Goal: Information Seeking & Learning: Learn about a topic

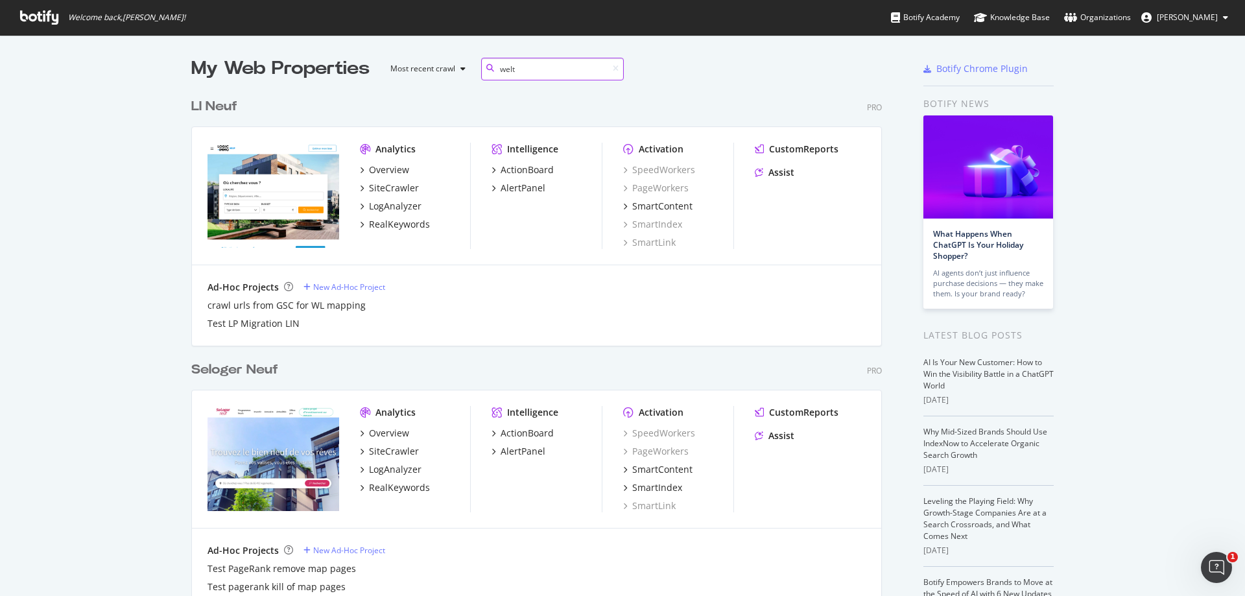
scroll to position [295, 691]
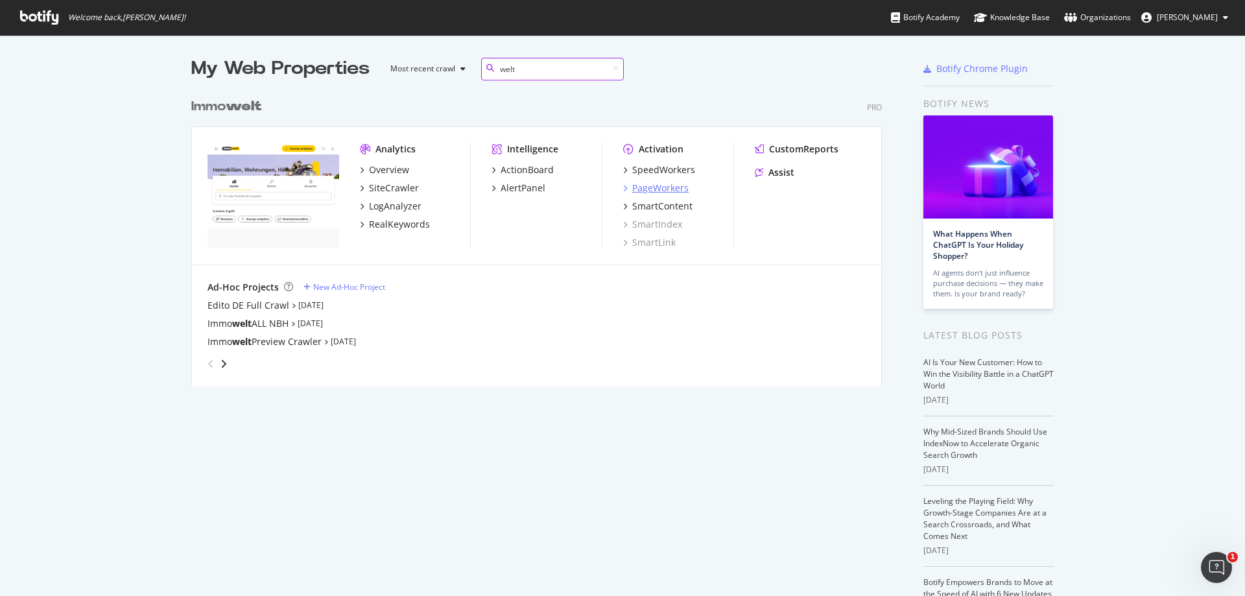
type input "welt"
click at [671, 188] on div "PageWorkers" at bounding box center [660, 188] width 56 height 13
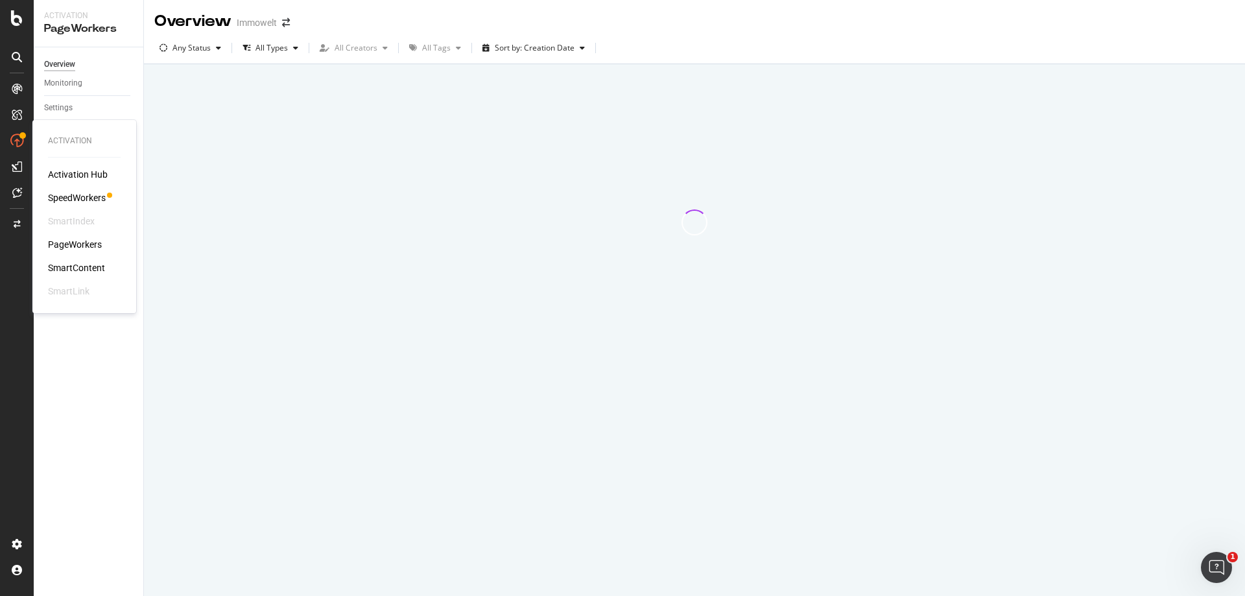
click at [87, 200] on div "SpeedWorkers" at bounding box center [77, 197] width 58 height 13
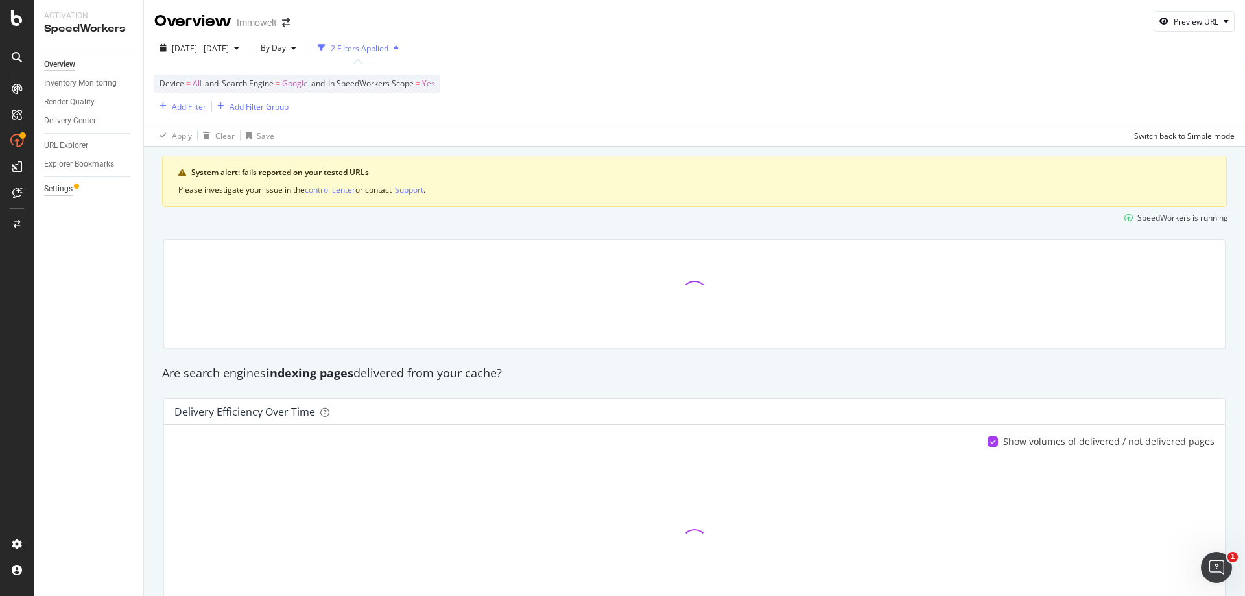
click at [72, 187] on div "Settings" at bounding box center [58, 189] width 29 height 14
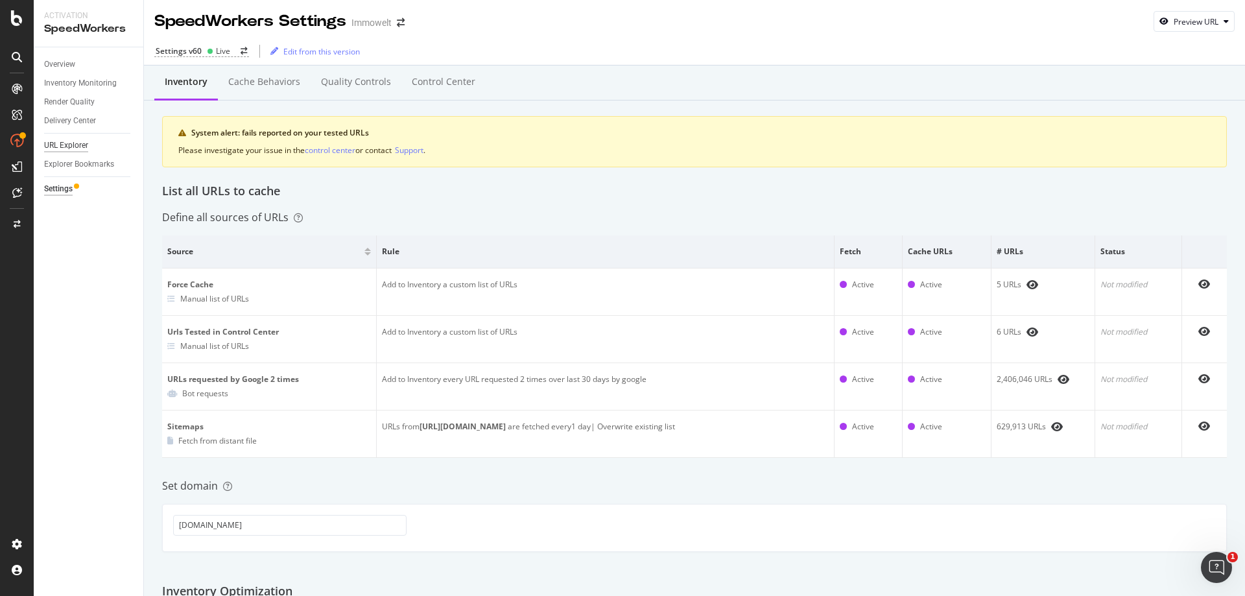
click at [78, 148] on div "URL Explorer" at bounding box center [66, 146] width 44 height 14
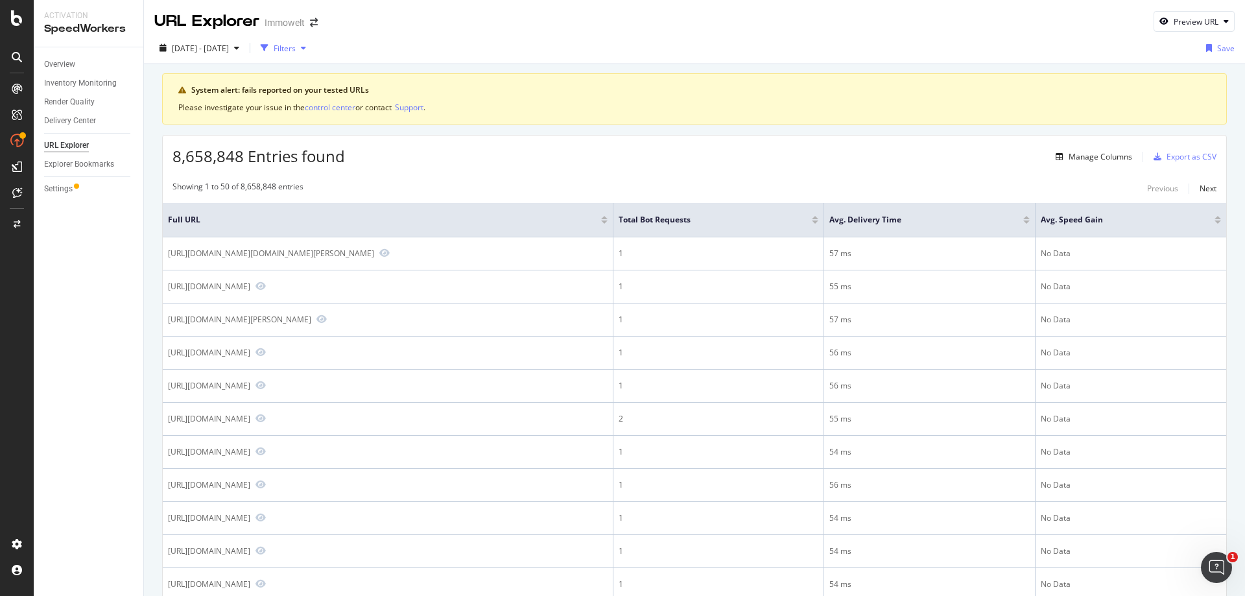
click at [296, 49] on div "Filters" at bounding box center [285, 48] width 22 height 11
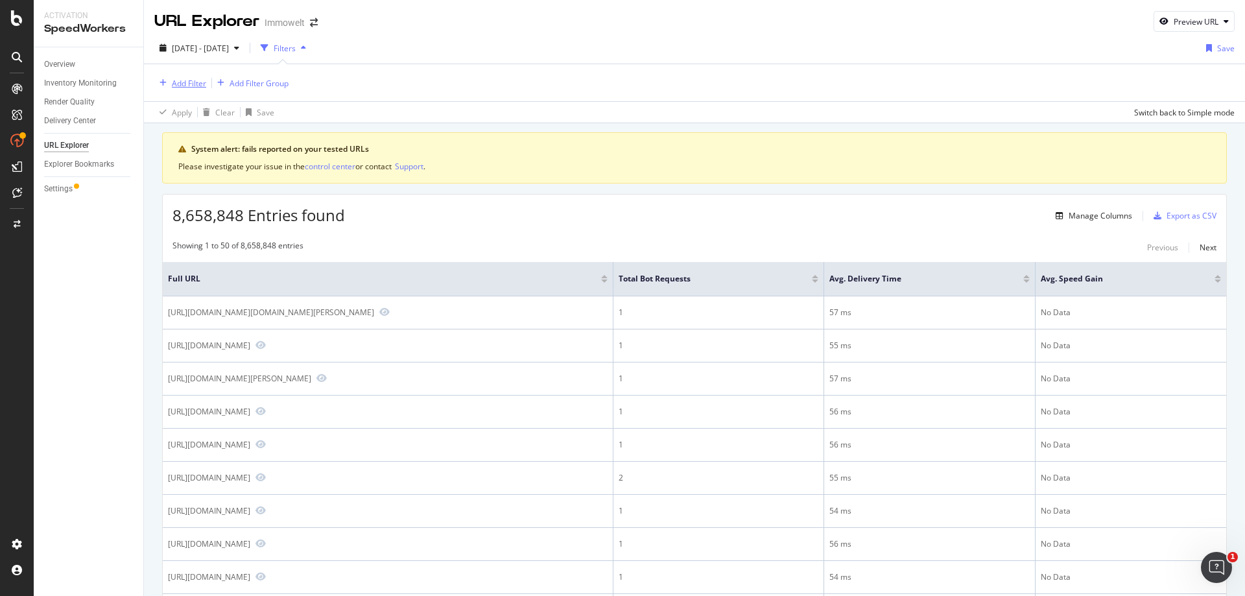
click at [187, 84] on div "Add Filter" at bounding box center [189, 83] width 34 height 11
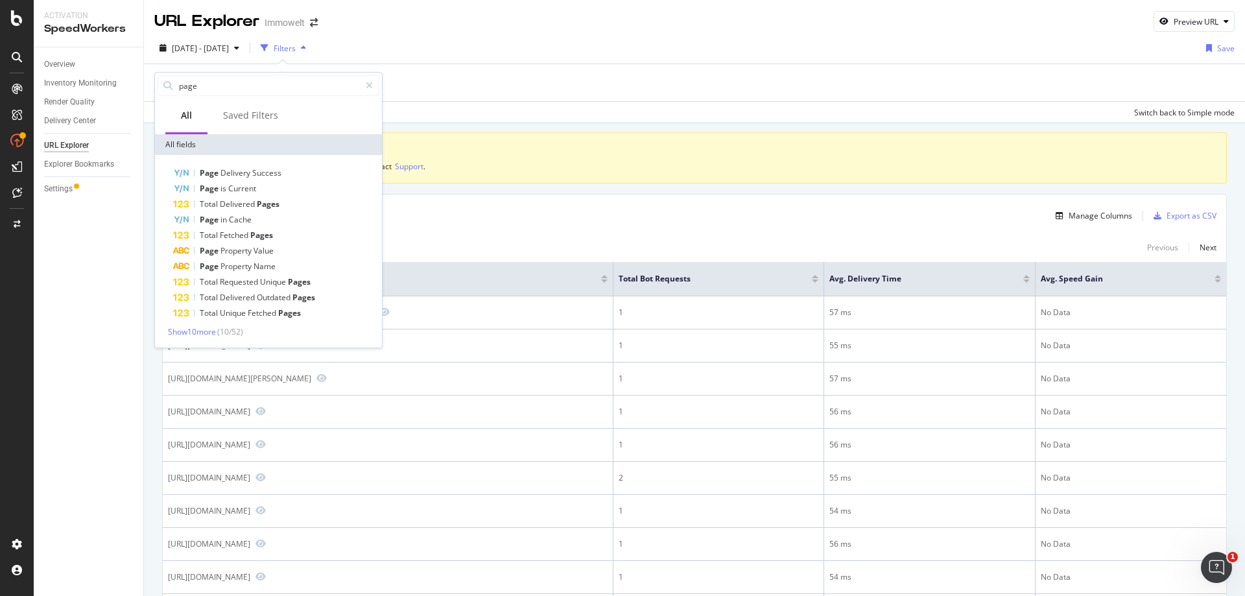
type input "paget"
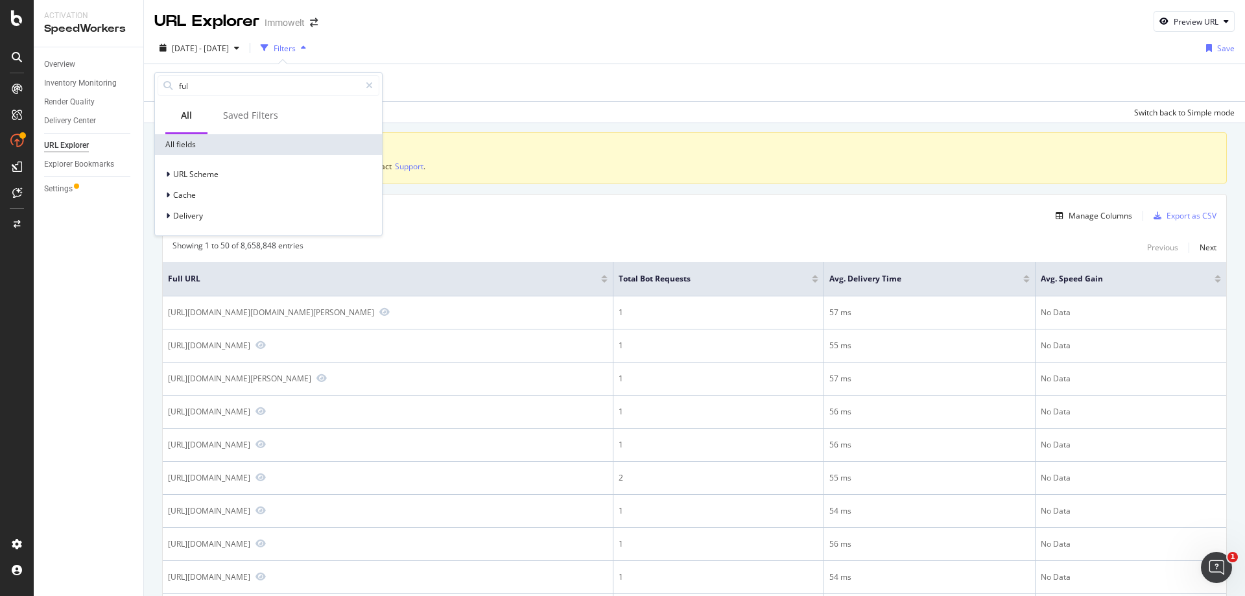
type input "full"
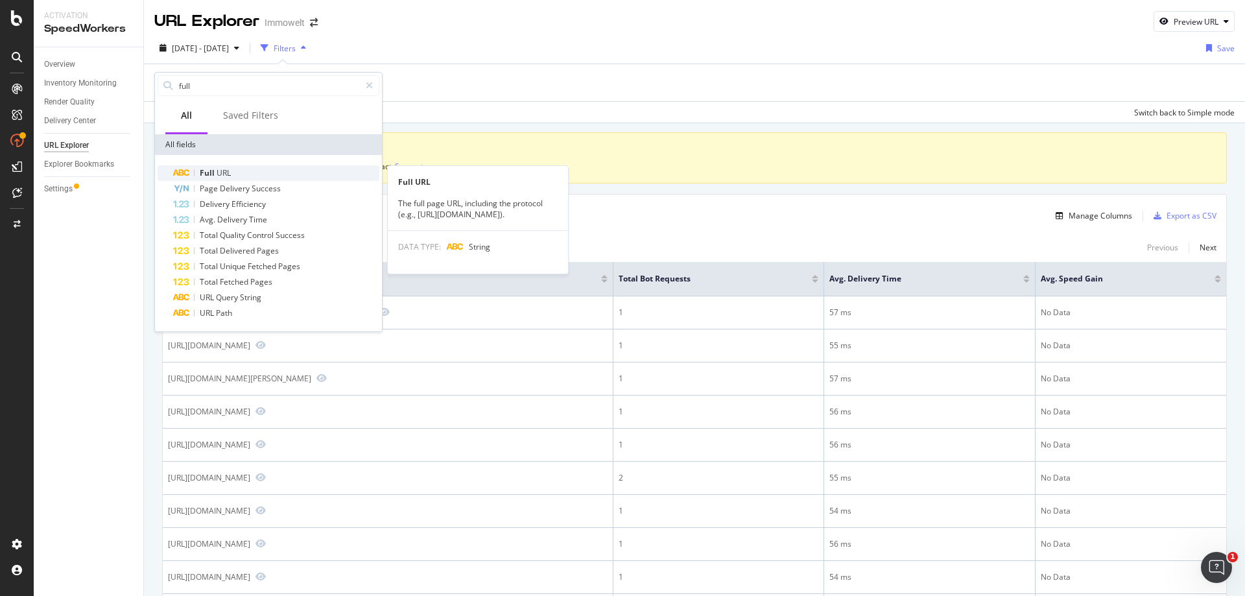
click at [226, 170] on span "URL" at bounding box center [224, 172] width 14 height 11
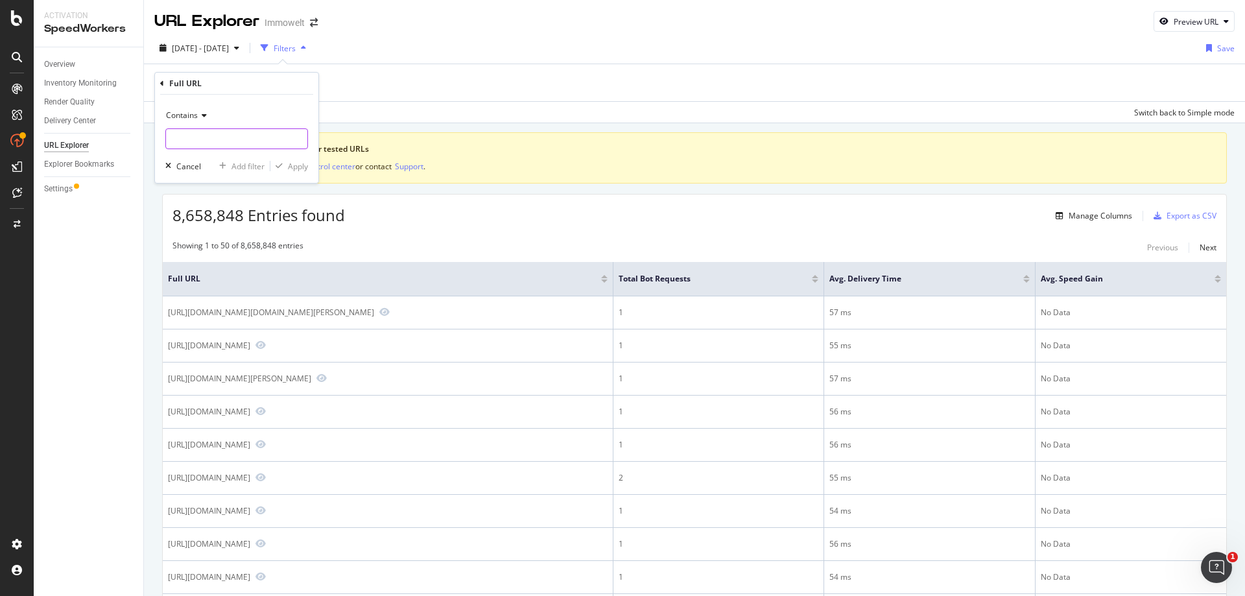
click at [231, 140] on input "text" at bounding box center [236, 138] width 141 height 21
type input "projekte/expose"
click at [296, 169] on div "Apply" at bounding box center [298, 166] width 20 height 11
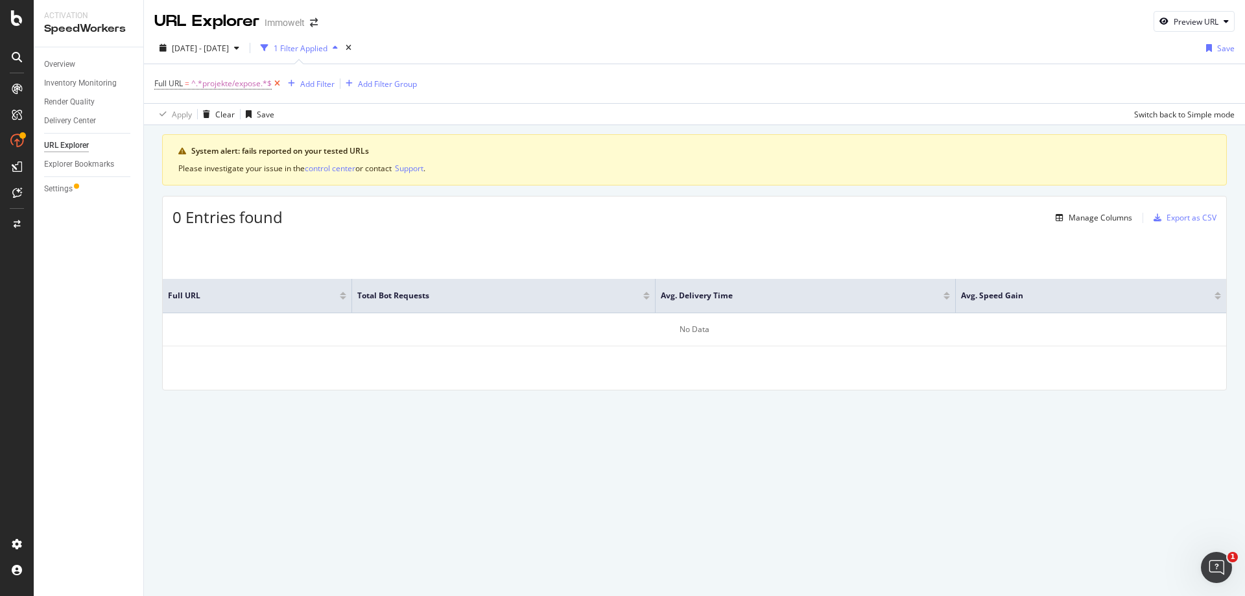
click at [280, 86] on icon at bounding box center [277, 83] width 11 height 13
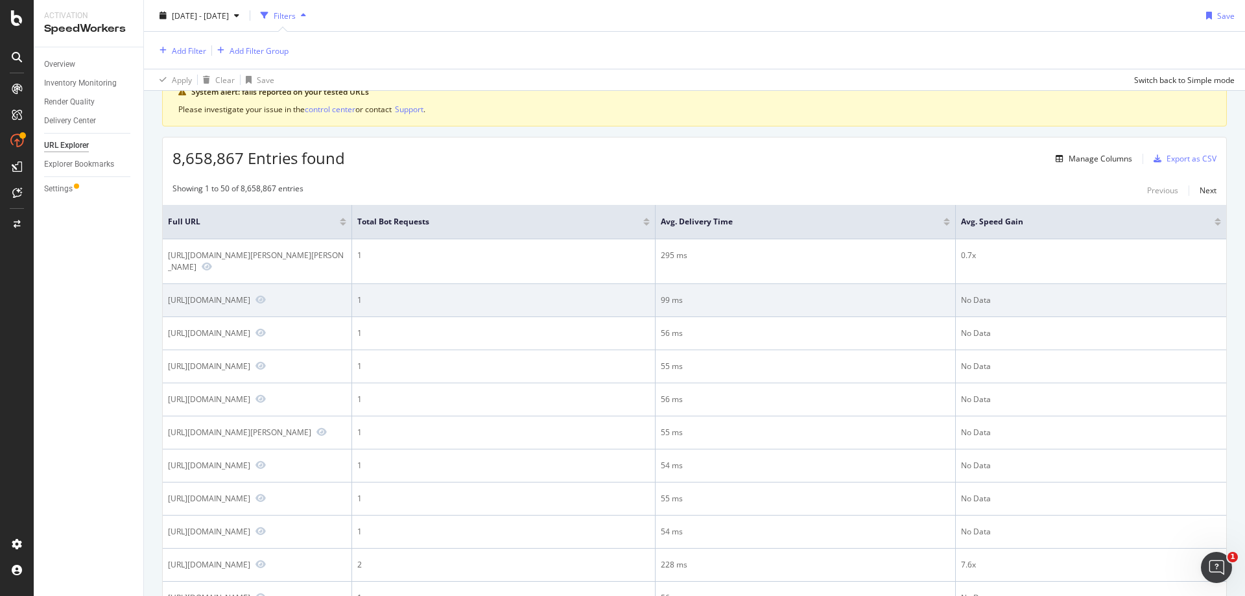
scroll to position [195, 0]
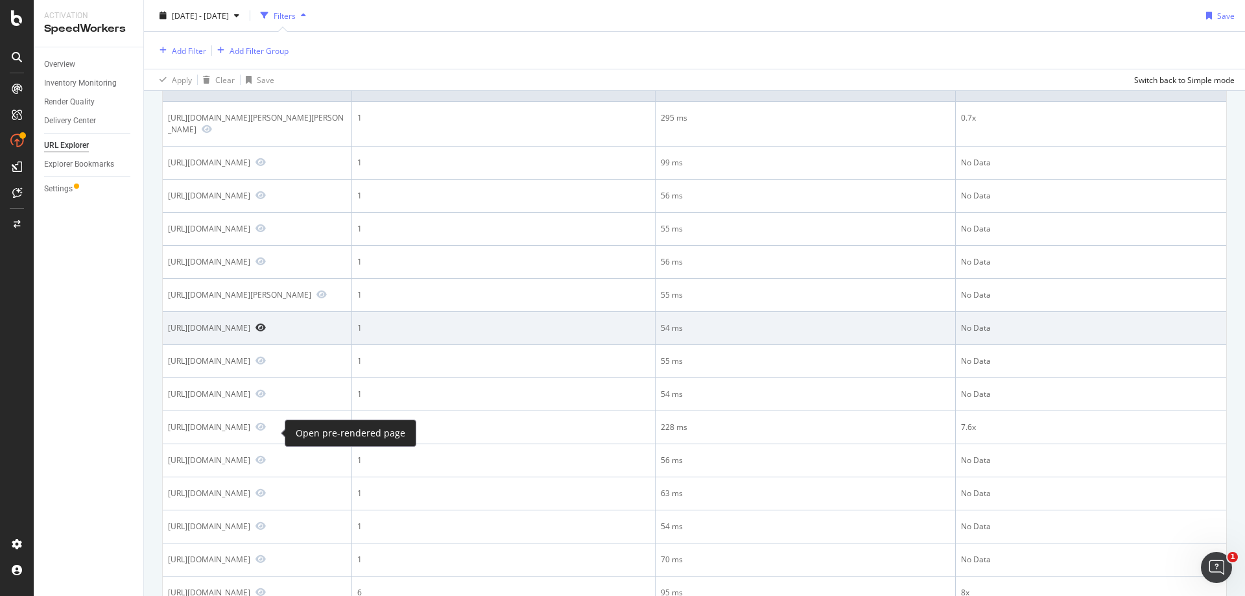
click at [266, 332] on icon "Preview https://www.immowelt.de/expose/9e91976c-dda6-4868-afe1-55bbf85bf0aa" at bounding box center [261, 327] width 10 height 9
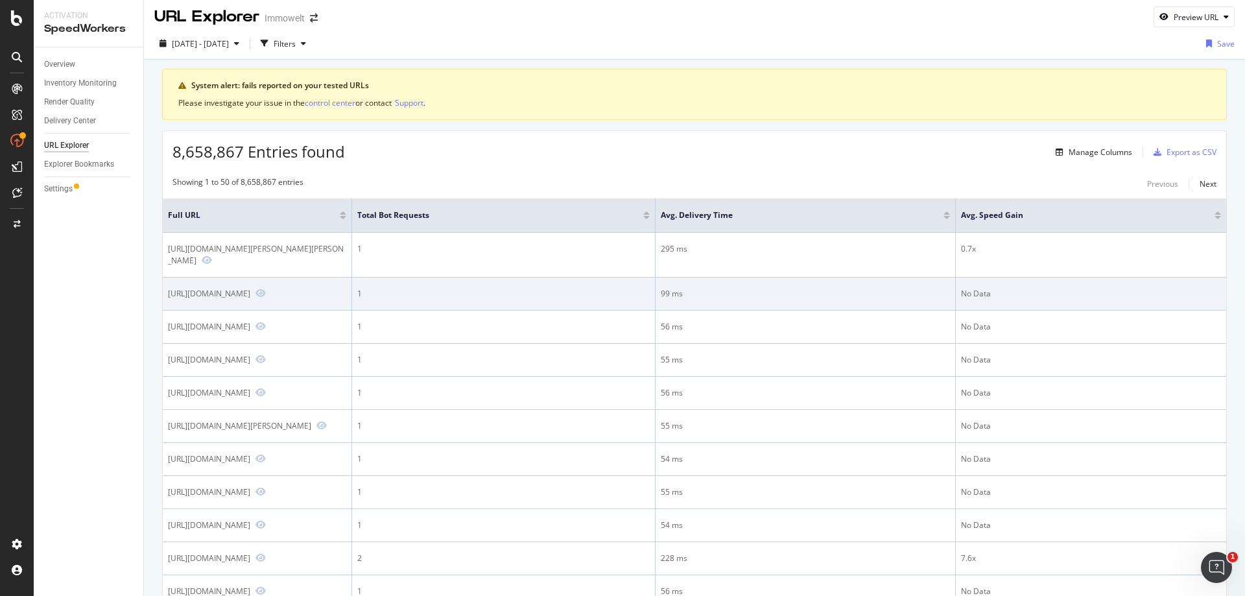
scroll to position [0, 0]
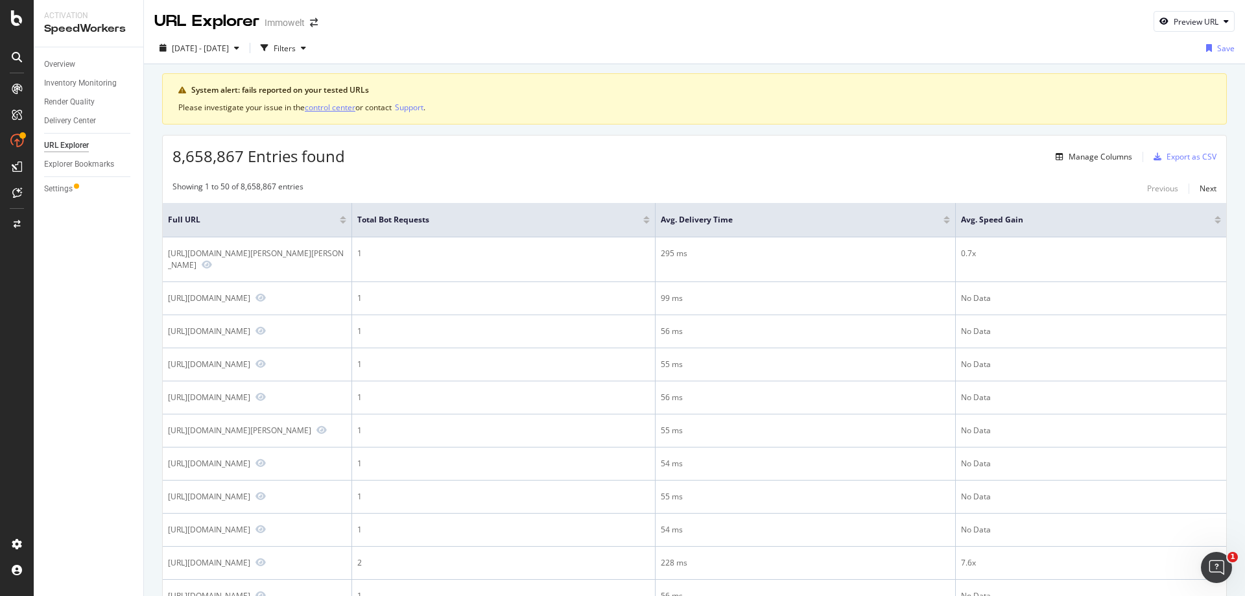
click at [328, 108] on div "control center" at bounding box center [330, 107] width 51 height 11
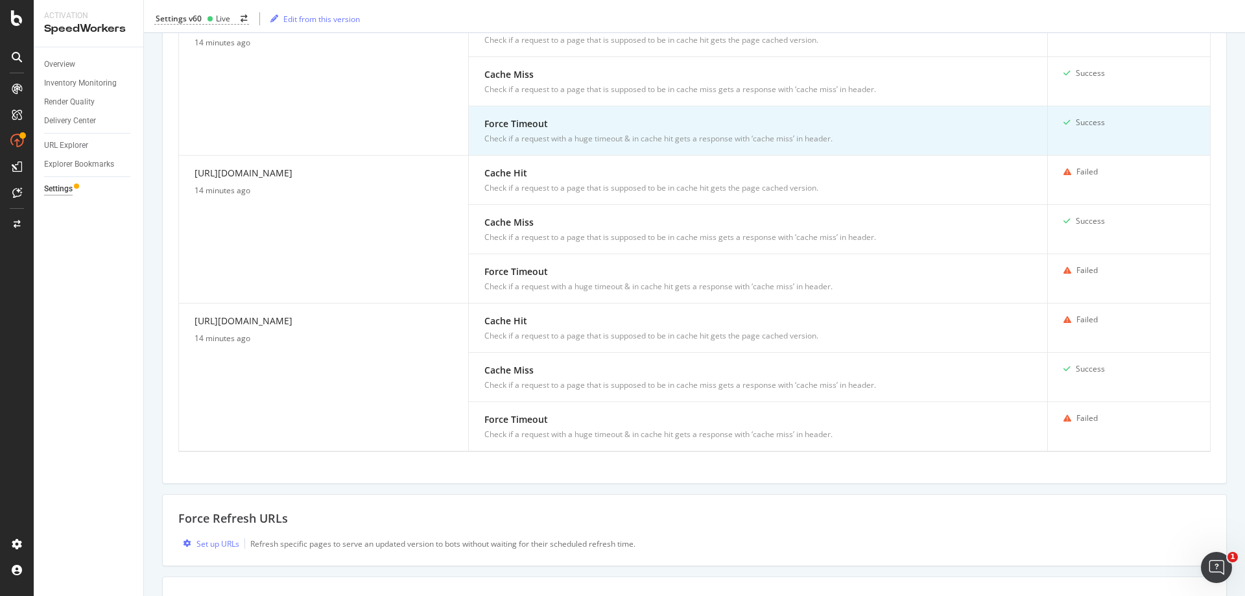
scroll to position [973, 0]
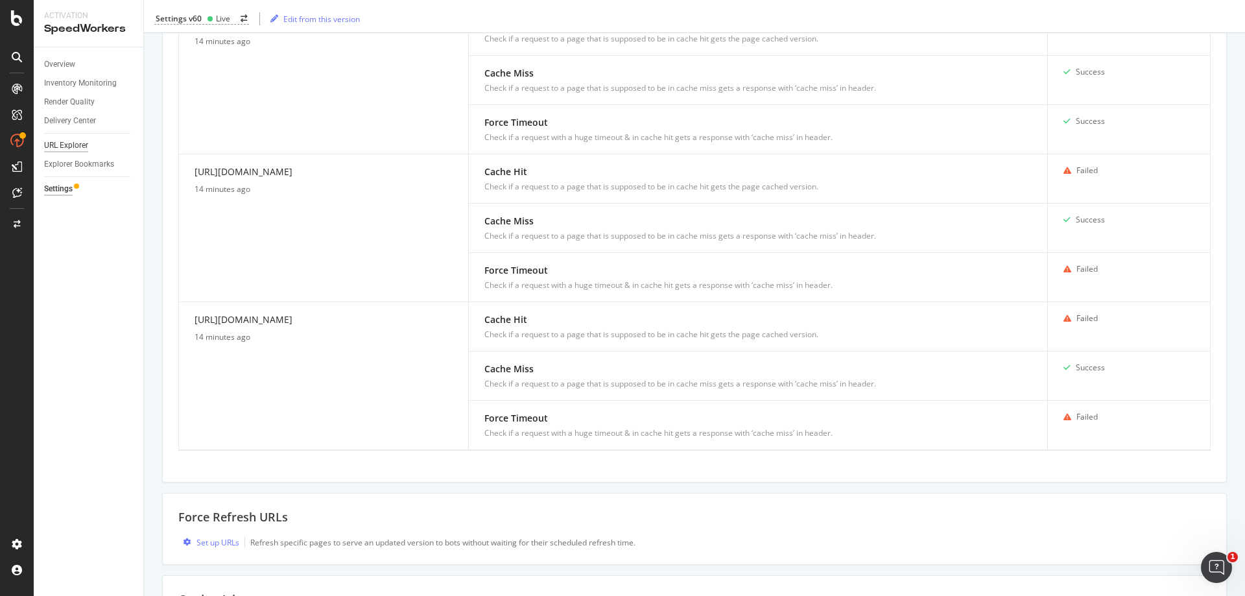
click at [80, 147] on div "URL Explorer" at bounding box center [66, 146] width 44 height 14
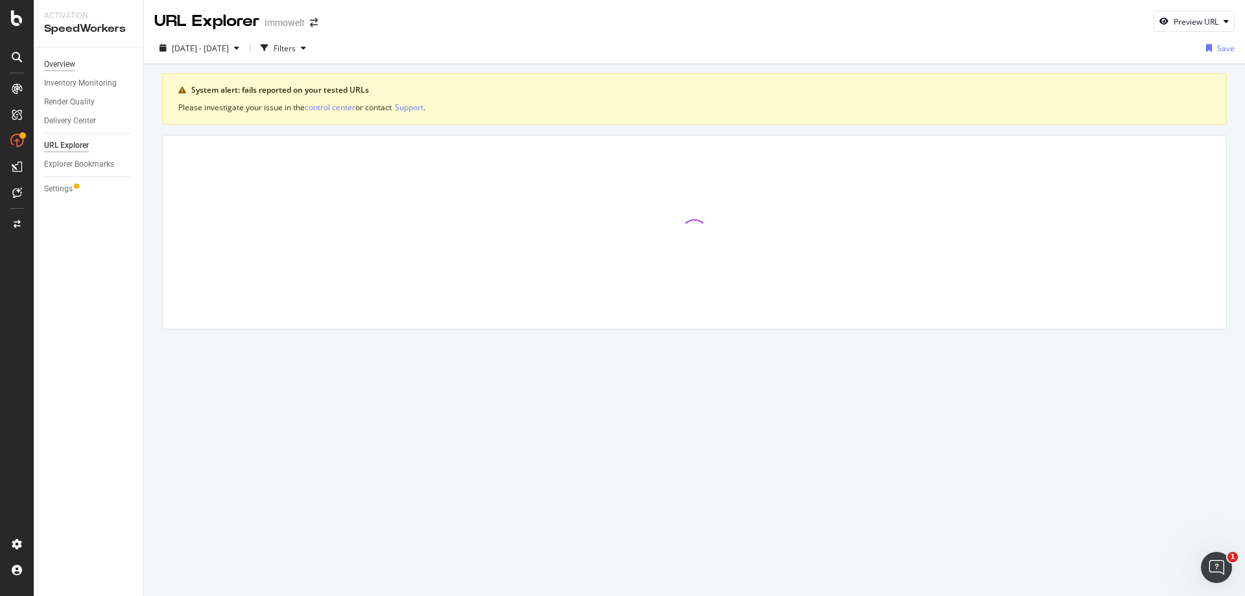
click at [72, 67] on div "Overview" at bounding box center [59, 65] width 31 height 14
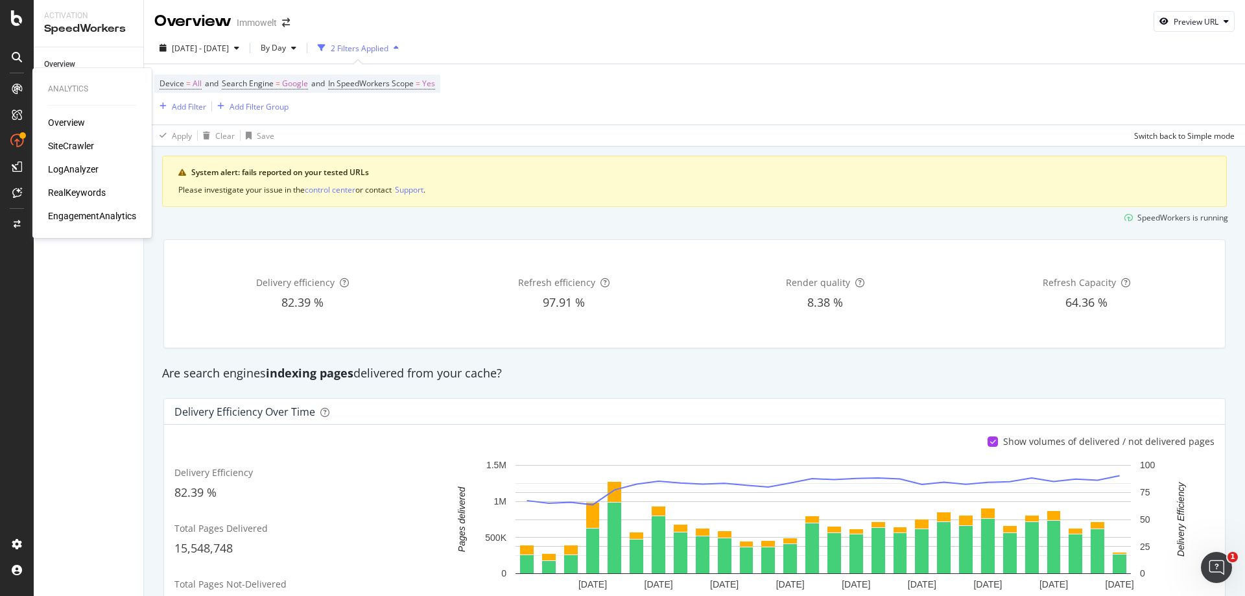
click at [77, 153] on div "Overview SiteCrawler LogAnalyzer RealKeywords EngagementAnalytics" at bounding box center [92, 169] width 88 height 106
click at [75, 145] on div "SiteCrawler" at bounding box center [71, 145] width 46 height 13
